Goal: Task Accomplishment & Management: Manage account settings

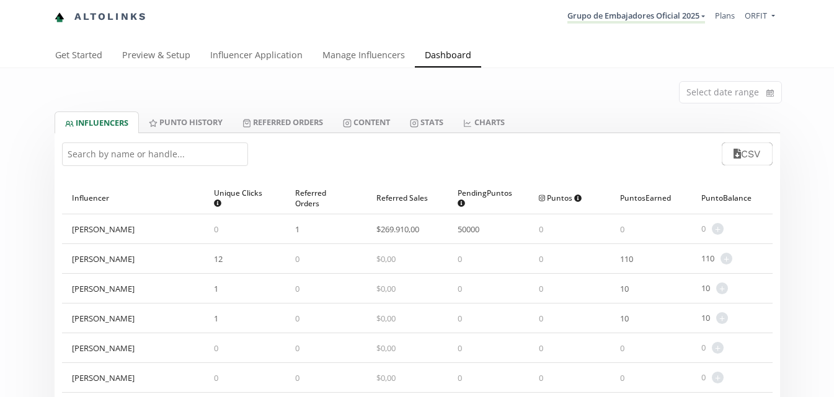
select select "100"
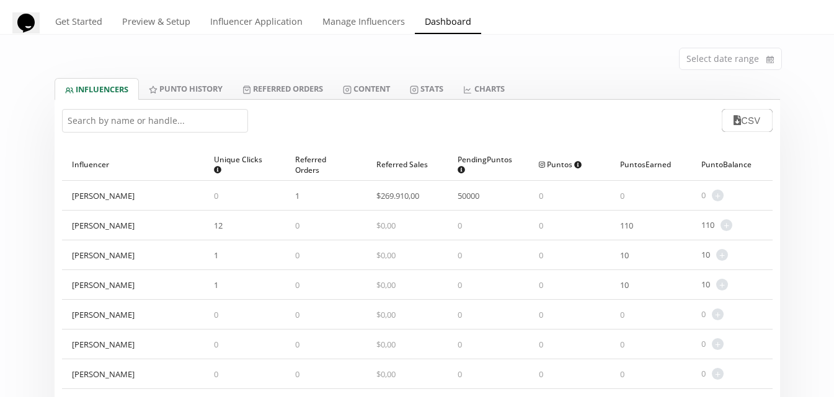
scroll to position [62, 0]
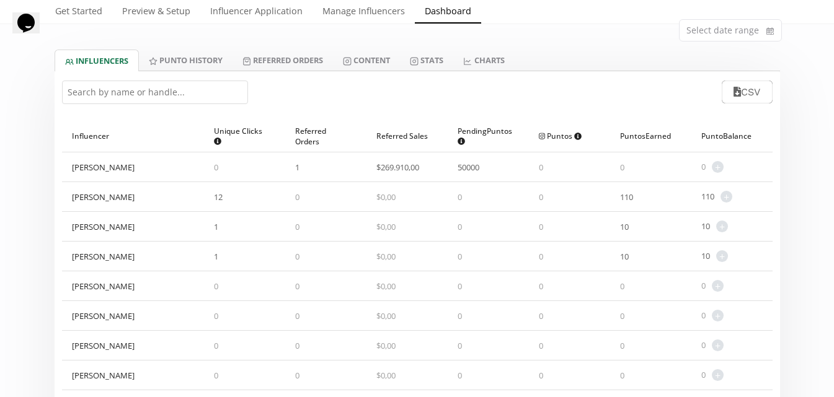
click at [126, 202] on div "[PERSON_NAME]" at bounding box center [103, 197] width 63 height 11
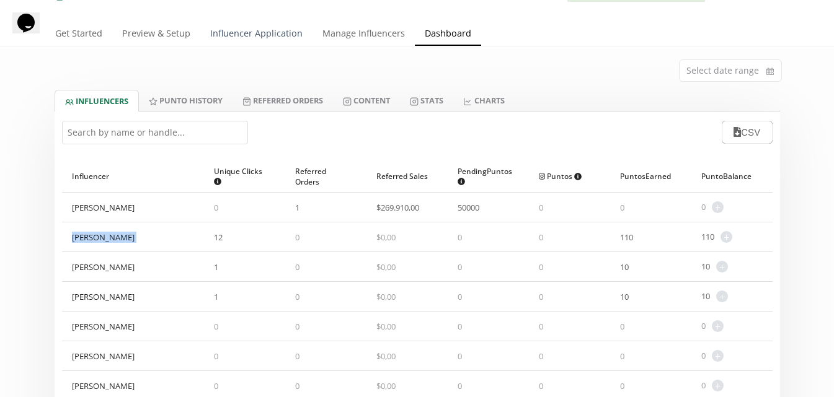
scroll to position [0, 0]
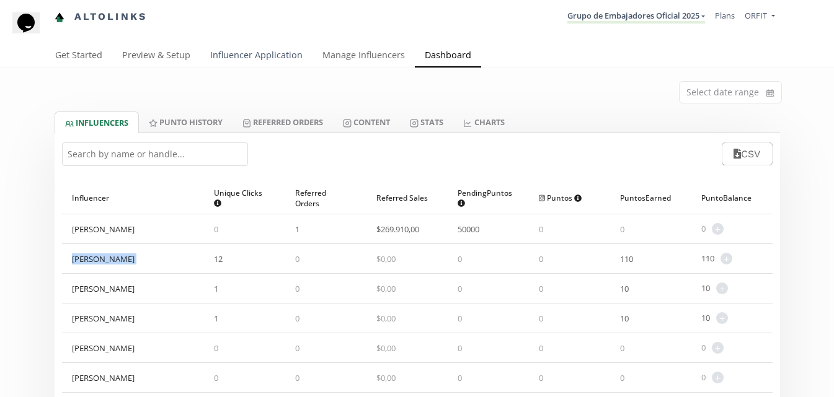
click at [267, 64] on link "Influencer Application" at bounding box center [256, 56] width 112 height 25
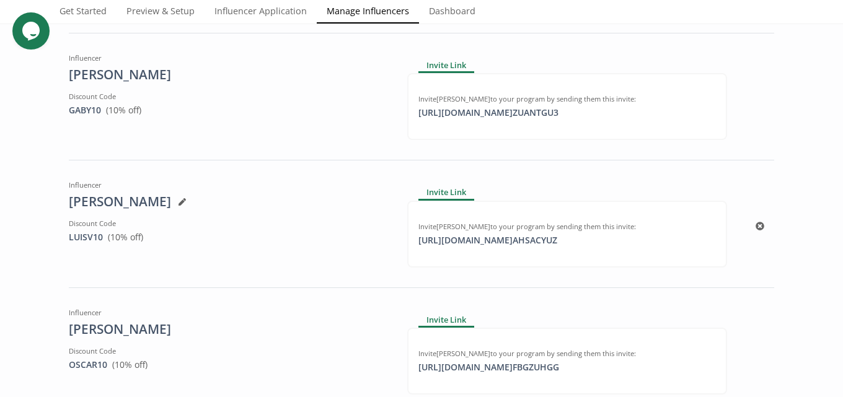
scroll to position [407, 0]
